Goal: Use online tool/utility: Utilize a website feature to perform a specific function

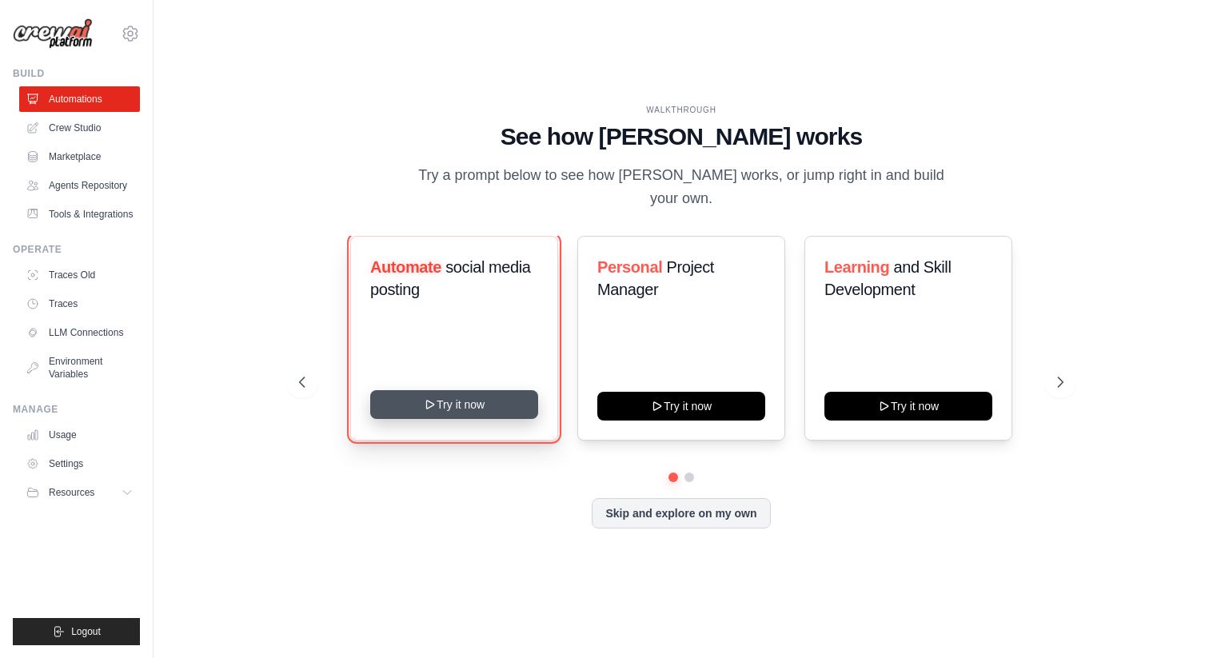
click at [445, 390] on button "Try it now" at bounding box center [454, 404] width 168 height 29
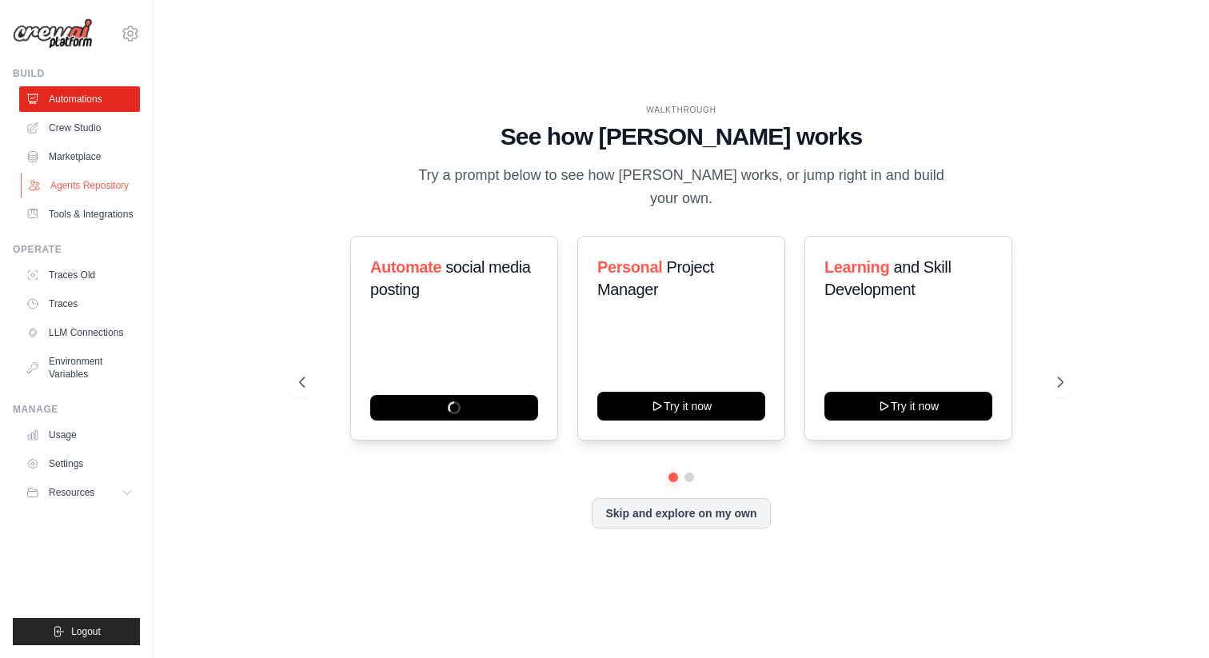
click at [109, 178] on link "Agents Repository" at bounding box center [81, 186] width 121 height 26
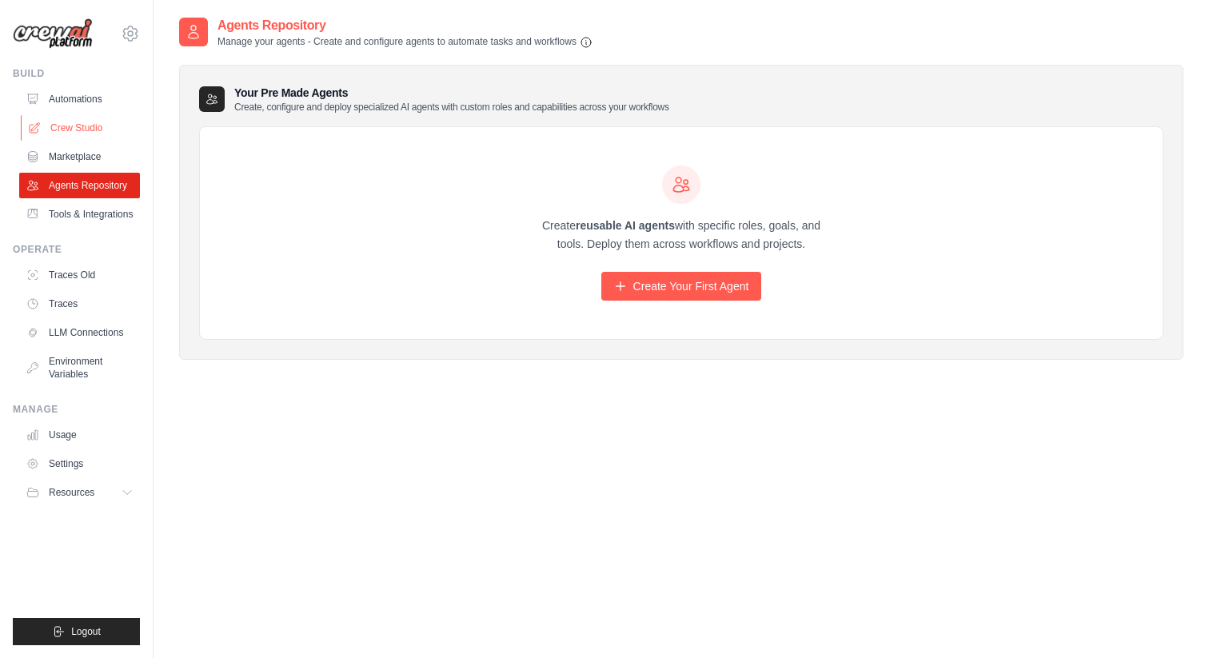
click at [105, 122] on link "Crew Studio" at bounding box center [81, 128] width 121 height 26
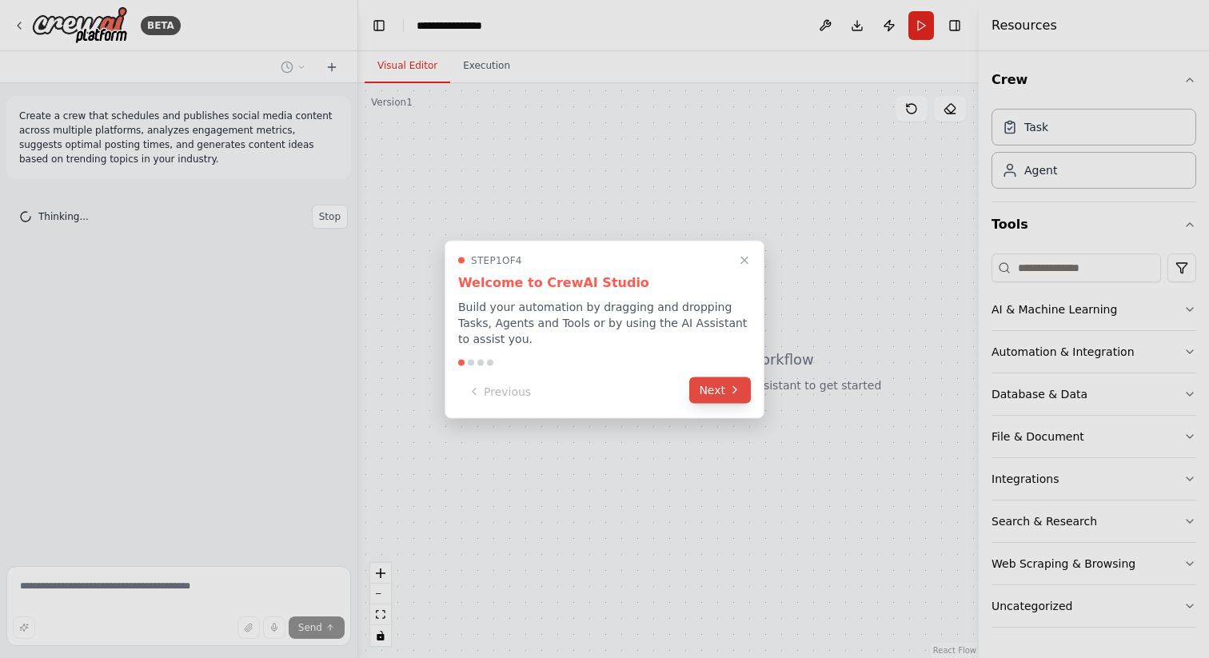
click at [736, 391] on icon at bounding box center [734, 390] width 13 height 13
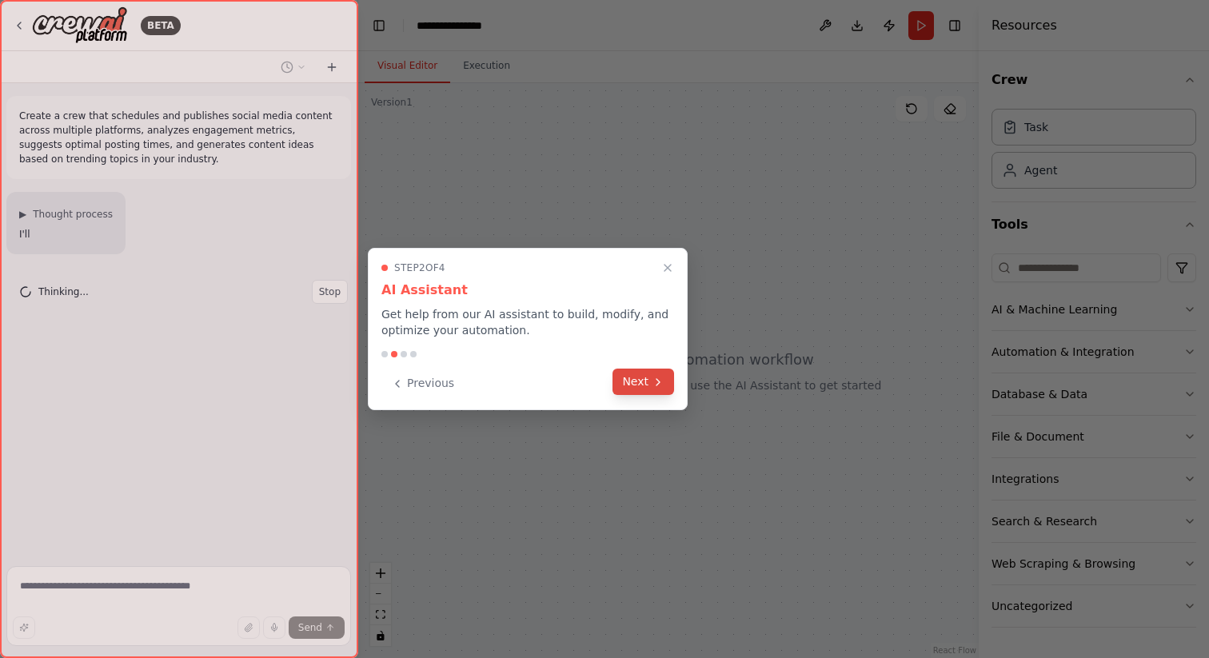
click at [658, 380] on icon at bounding box center [657, 382] width 3 height 6
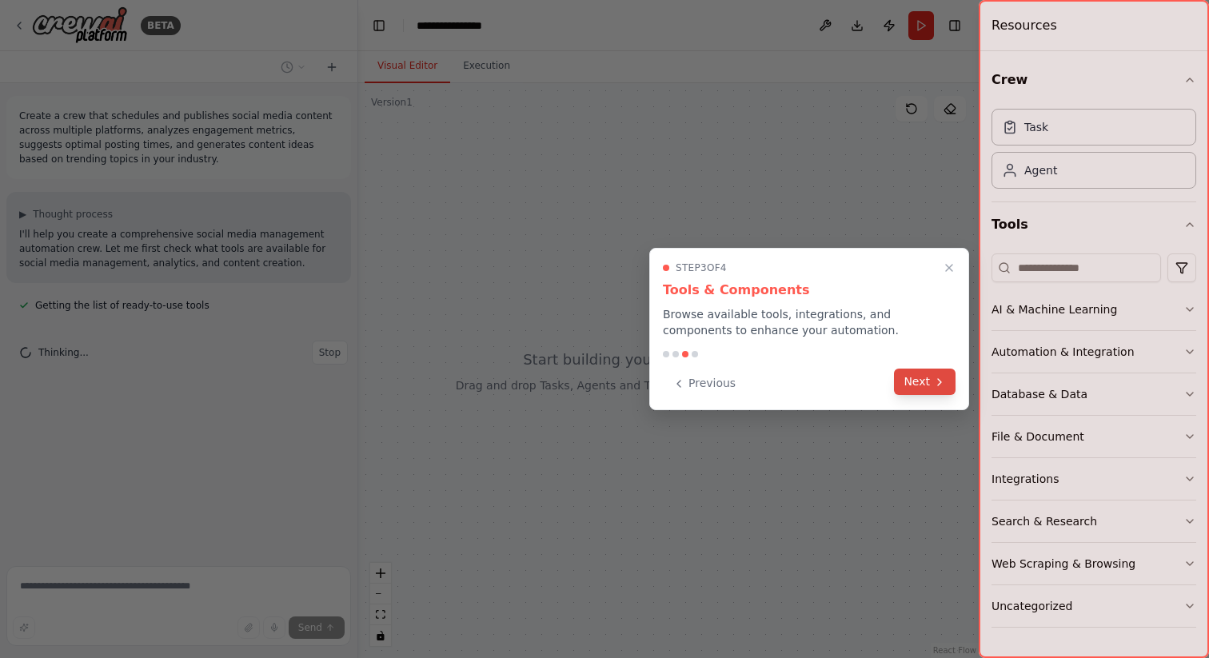
click at [931, 379] on button "Next" at bounding box center [925, 382] width 62 height 26
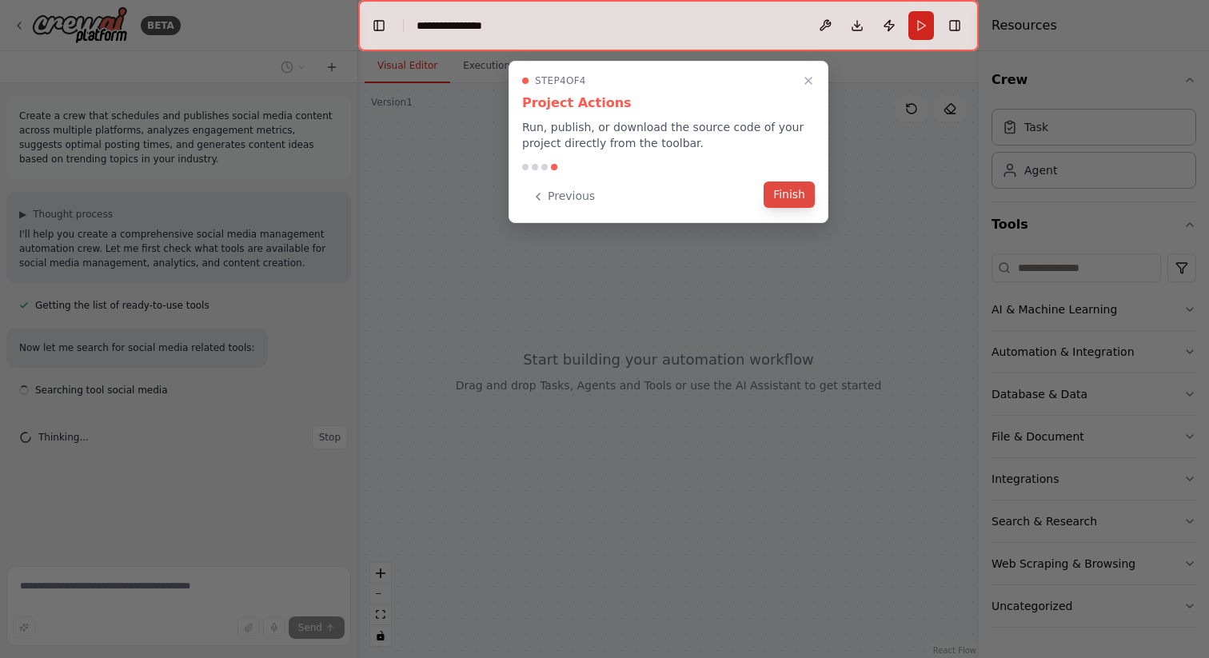
click at [796, 201] on button "Finish" at bounding box center [789, 195] width 51 height 26
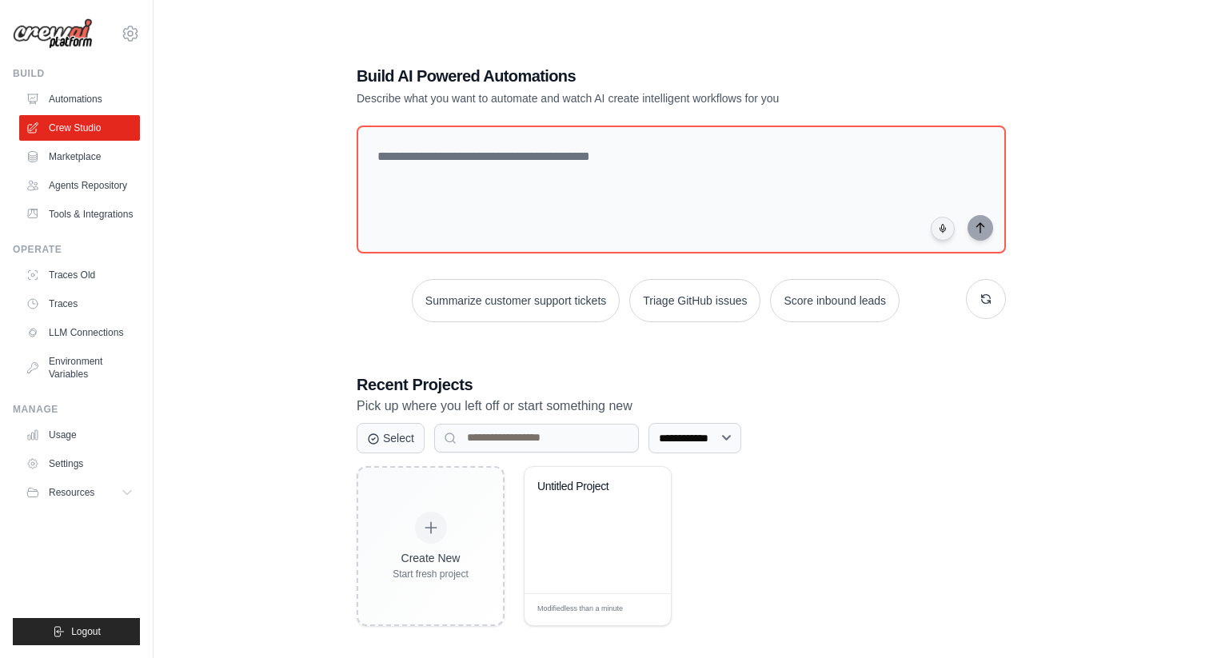
scroll to position [32, 0]
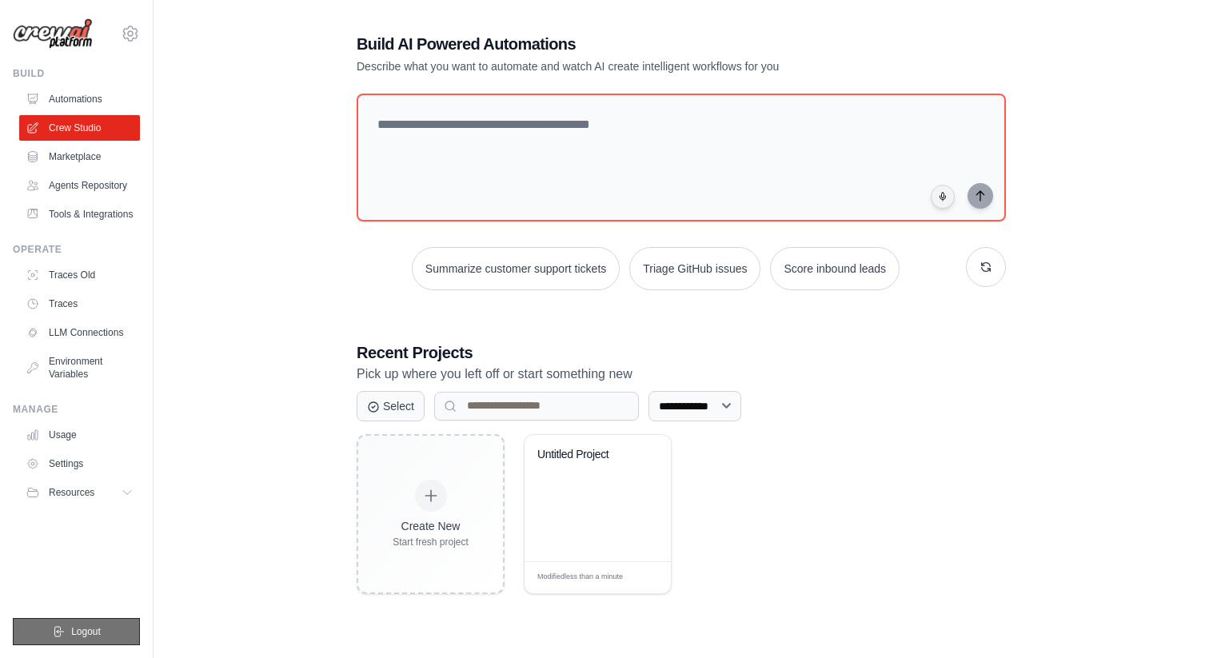
click at [75, 636] on span "Logout" at bounding box center [86, 631] width 30 height 13
